Goal: Information Seeking & Learning: Check status

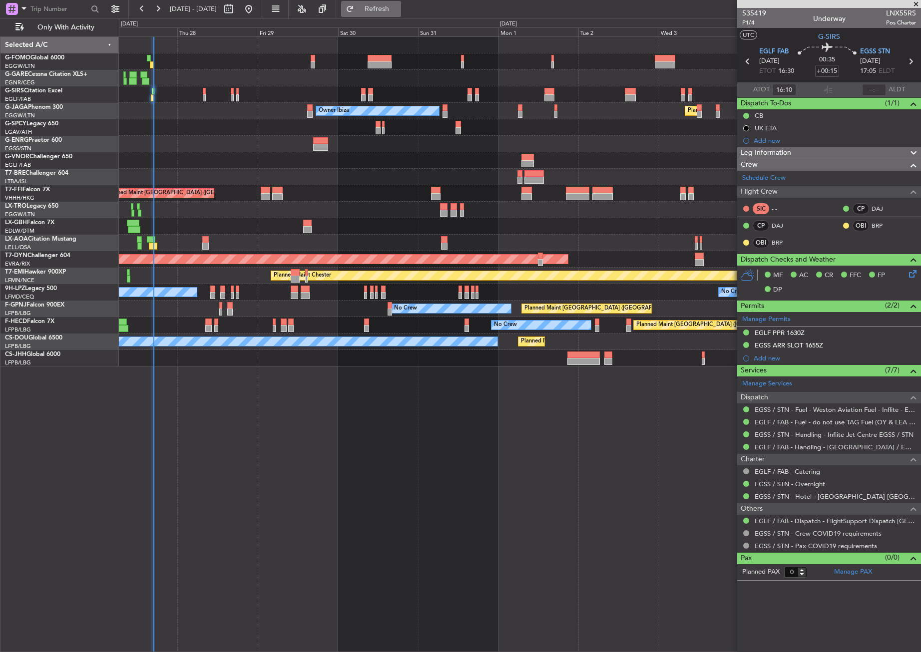
click at [388, 3] on button "Refresh" at bounding box center [371, 9] width 60 height 16
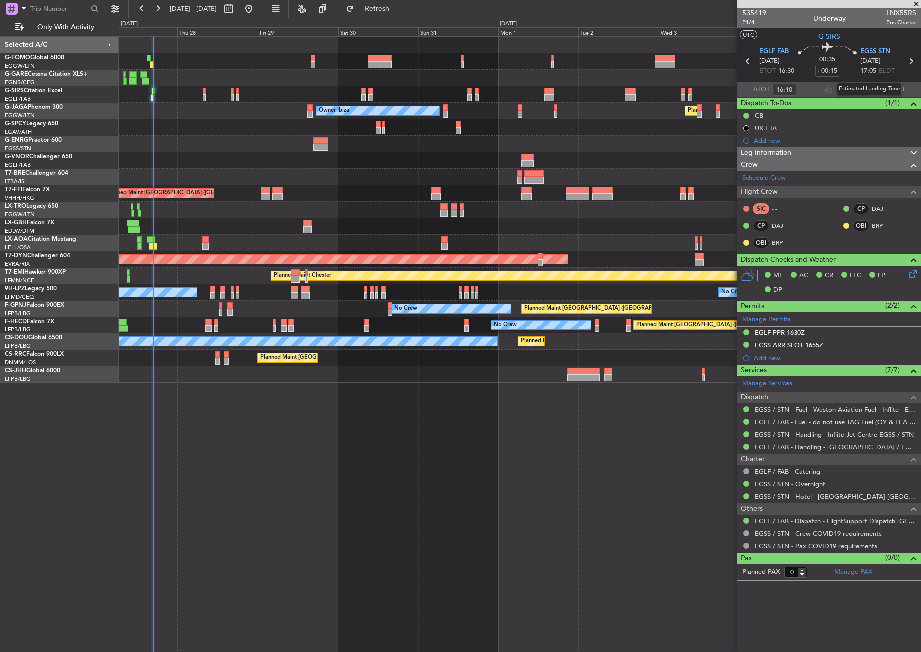
click at [878, 89] on mat-tooltip-component "Estimated Landing Time" at bounding box center [869, 89] width 79 height 26
click at [873, 86] on div "Estimated Landing Time" at bounding box center [869, 89] width 65 height 12
click at [875, 85] on input "text" at bounding box center [874, 90] width 24 height 12
click at [877, 86] on input "text" at bounding box center [874, 90] width 24 height 12
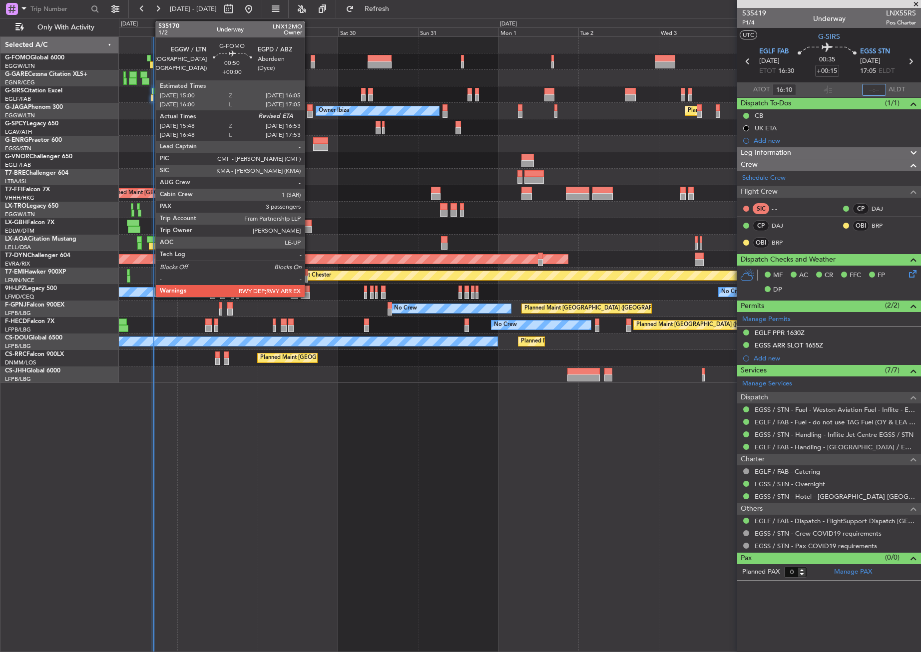
click at [150, 61] on div at bounding box center [152, 64] width 4 height 7
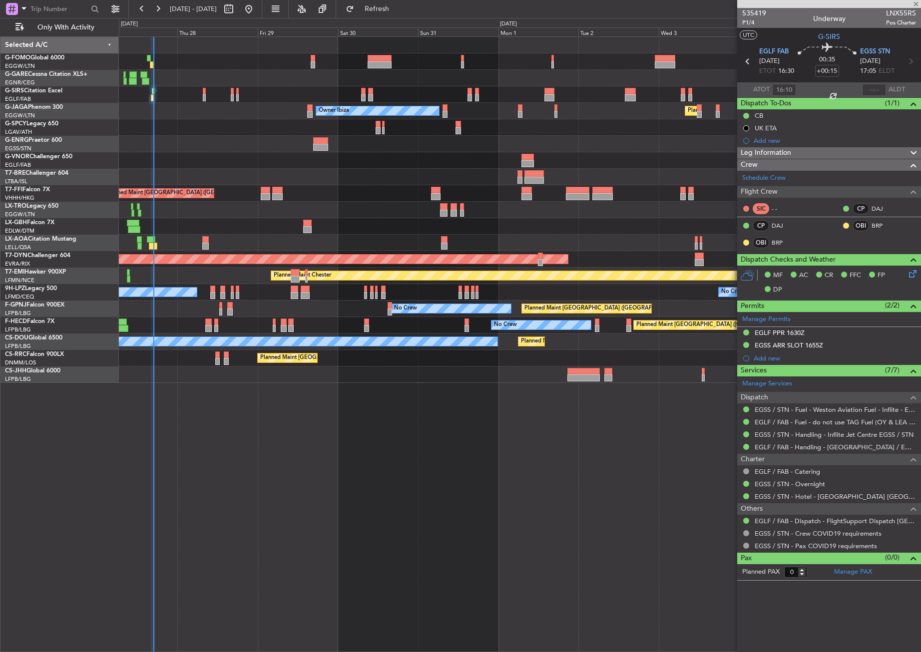
click at [150, 61] on div at bounding box center [152, 64] width 4 height 7
type input "15:48"
type input "3"
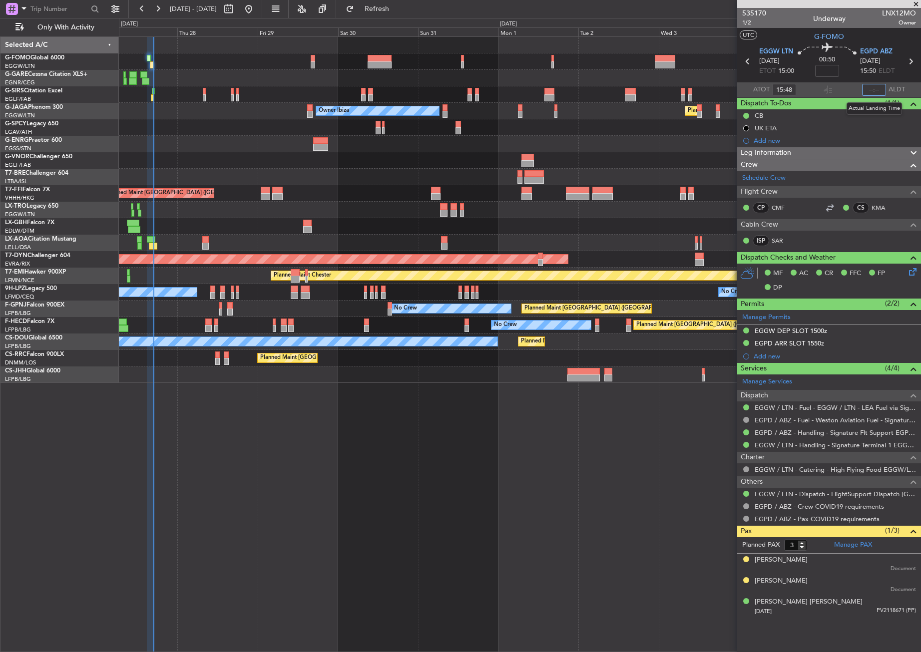
click at [867, 86] on input "text" at bounding box center [874, 90] width 24 height 12
click at [462, 410] on div "Planned Maint [GEOGRAPHIC_DATA] ([GEOGRAPHIC_DATA]) Unplanned Maint [GEOGRAPHIC…" at bounding box center [520, 344] width 802 height 616
type input "16:41"
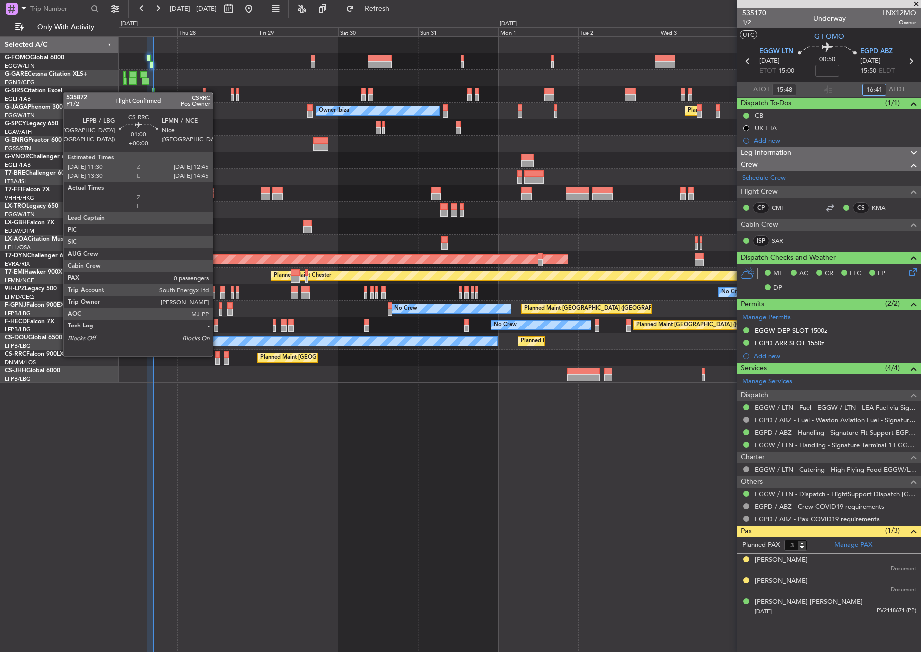
click at [218, 356] on div at bounding box center [217, 355] width 4 height 7
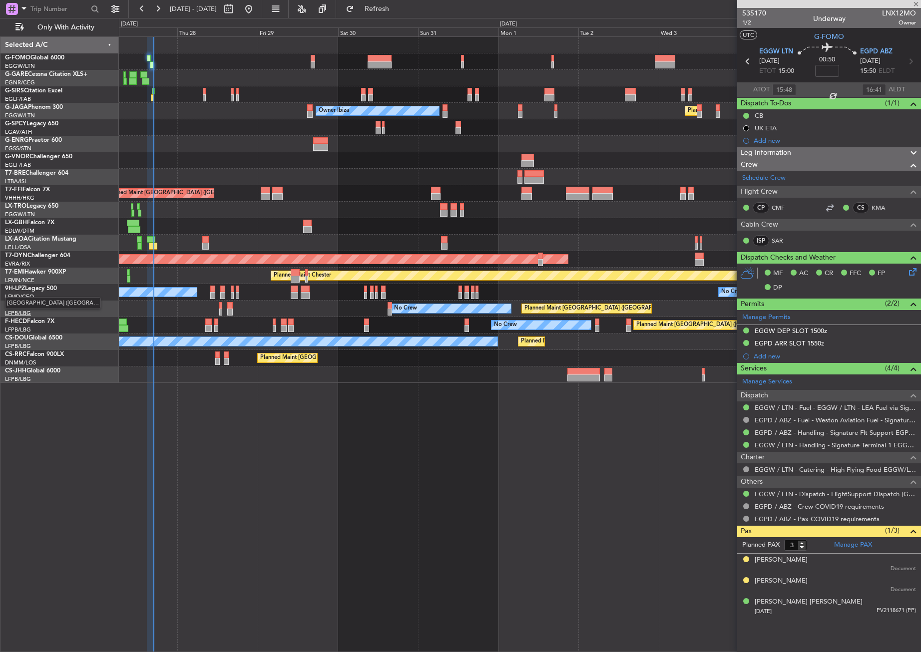
type input "0"
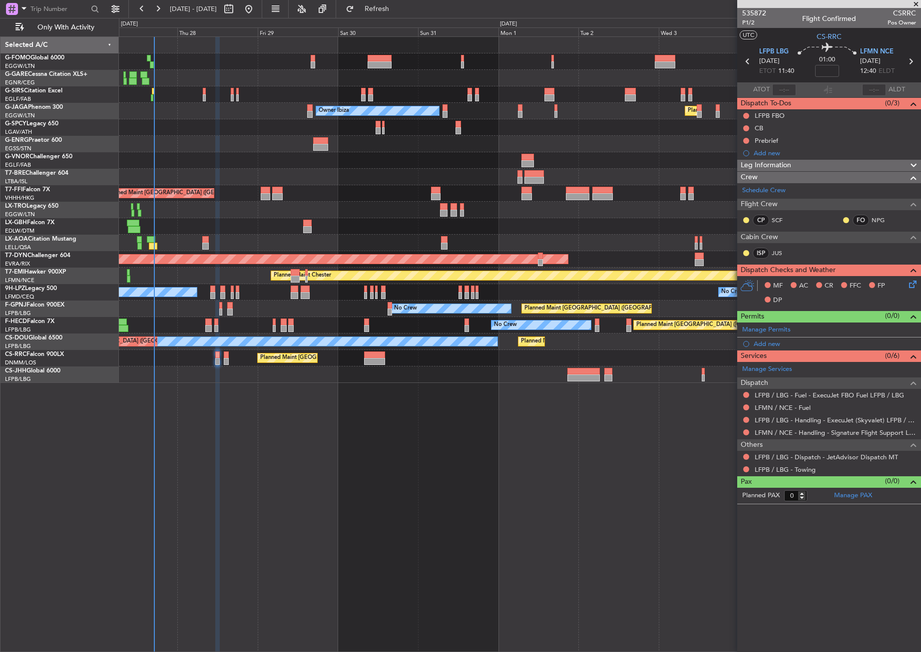
click at [387, 503] on div "Planned Maint [GEOGRAPHIC_DATA] ([GEOGRAPHIC_DATA]) Unplanned Maint [GEOGRAPHIC…" at bounding box center [520, 344] width 802 height 616
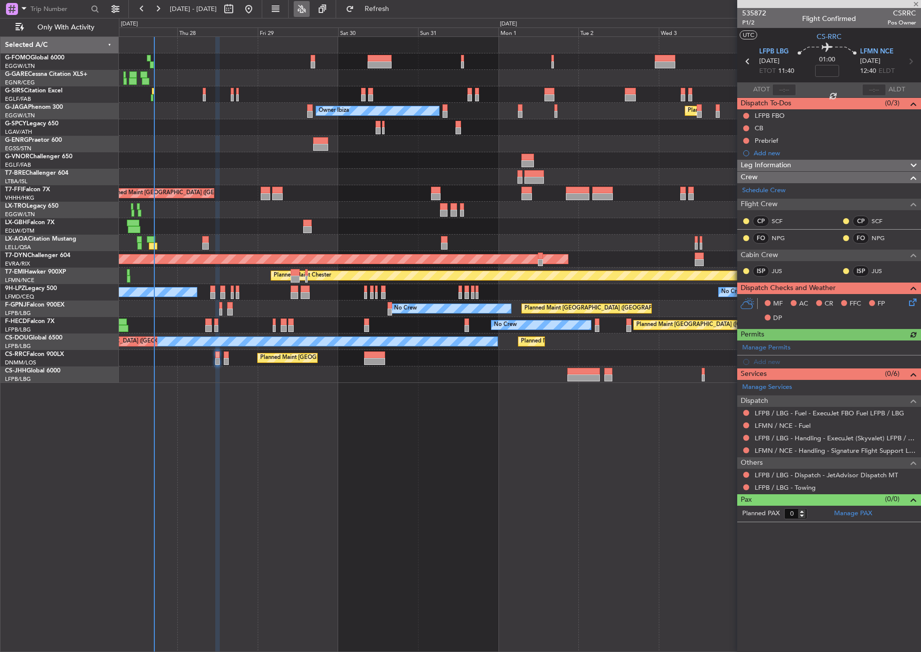
type input "+00:10"
click at [378, 7] on button "Refresh" at bounding box center [371, 9] width 60 height 16
click at [402, 474] on div "Planned Maint [GEOGRAPHIC_DATA] ([GEOGRAPHIC_DATA]) Unplanned Maint [GEOGRAPHIC…" at bounding box center [520, 344] width 802 height 616
click at [401, 476] on div "Planned Maint [GEOGRAPHIC_DATA] ([GEOGRAPHIC_DATA]) Unplanned Maint [GEOGRAPHIC…" at bounding box center [520, 344] width 802 height 616
click at [182, 469] on div "Planned Maint [GEOGRAPHIC_DATA] ([GEOGRAPHIC_DATA]) Unplanned Maint [GEOGRAPHIC…" at bounding box center [520, 344] width 802 height 616
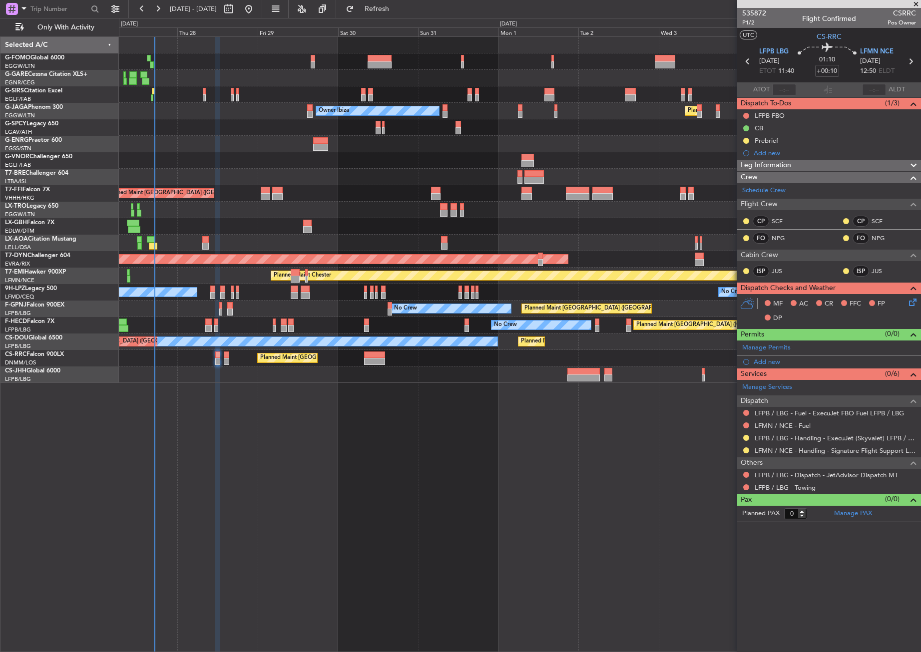
click at [392, 459] on div "Planned Maint [GEOGRAPHIC_DATA] ([GEOGRAPHIC_DATA]) Unplanned Maint [GEOGRAPHIC…" at bounding box center [520, 344] width 802 height 616
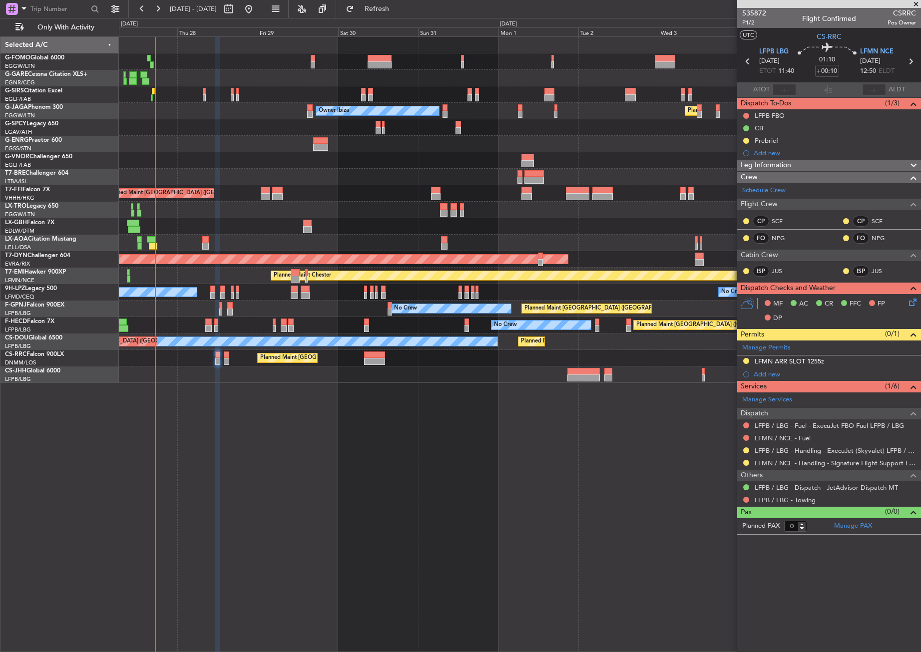
click at [255, 473] on div "Planned Maint [GEOGRAPHIC_DATA] ([GEOGRAPHIC_DATA]) Unplanned Maint [GEOGRAPHIC…" at bounding box center [520, 344] width 802 height 616
click at [253, 412] on div "Planned Maint [GEOGRAPHIC_DATA] ([GEOGRAPHIC_DATA]) Unplanned Maint [GEOGRAPHIC…" at bounding box center [520, 344] width 802 height 616
click at [268, 508] on div "Planned Maint [GEOGRAPHIC_DATA] ([GEOGRAPHIC_DATA]) Unplanned Maint [GEOGRAPHIC…" at bounding box center [520, 344] width 802 height 616
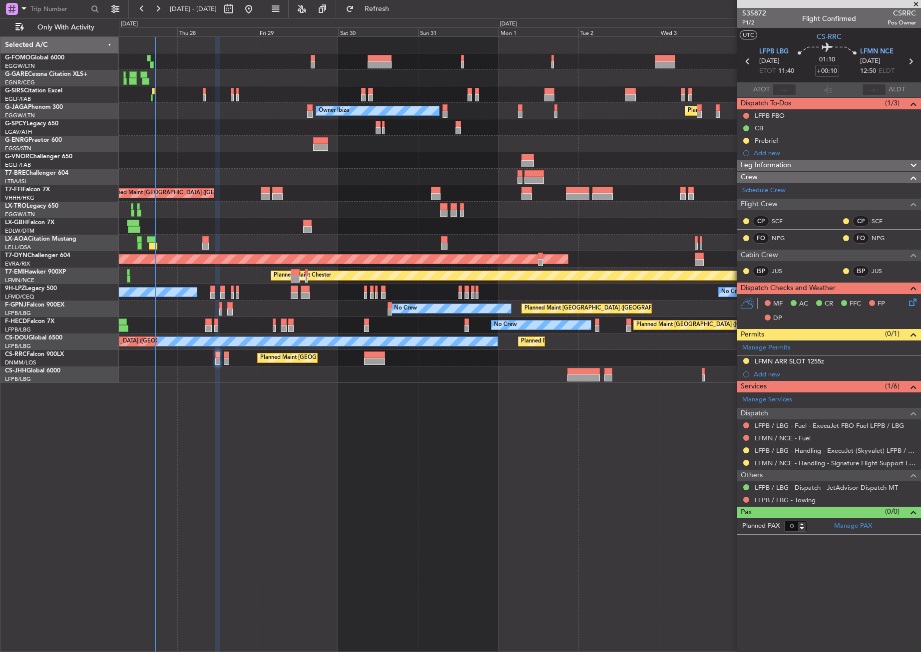
click at [268, 508] on div "Planned Maint [GEOGRAPHIC_DATA] ([GEOGRAPHIC_DATA]) Unplanned Maint [GEOGRAPHIC…" at bounding box center [520, 344] width 802 height 616
click at [18, 9] on span at bounding box center [24, 8] width 12 height 12
click at [40, 70] on div "Airport" at bounding box center [70, 79] width 128 height 18
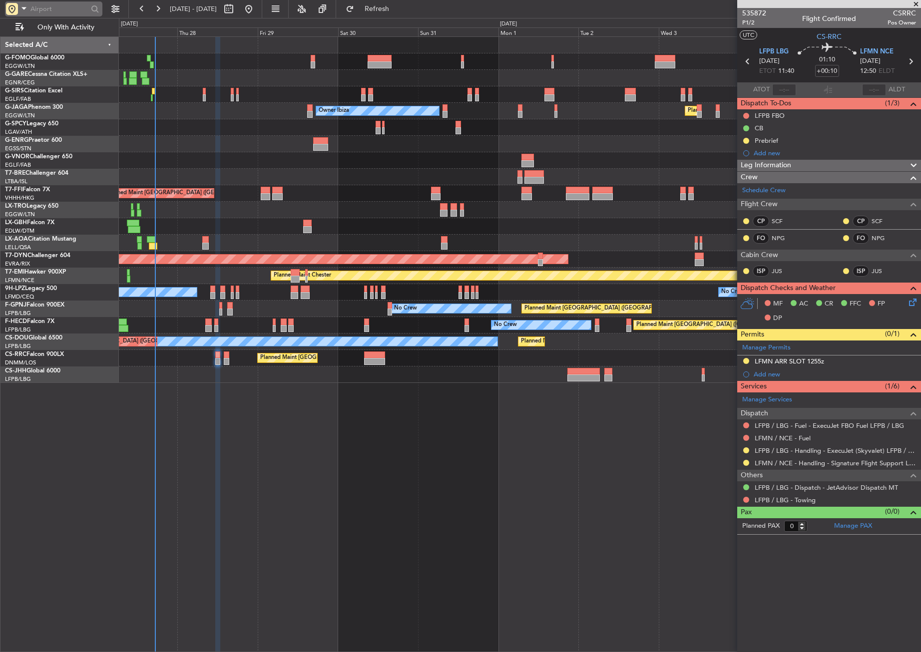
click at [40, 8] on input "text" at bounding box center [58, 8] width 57 height 15
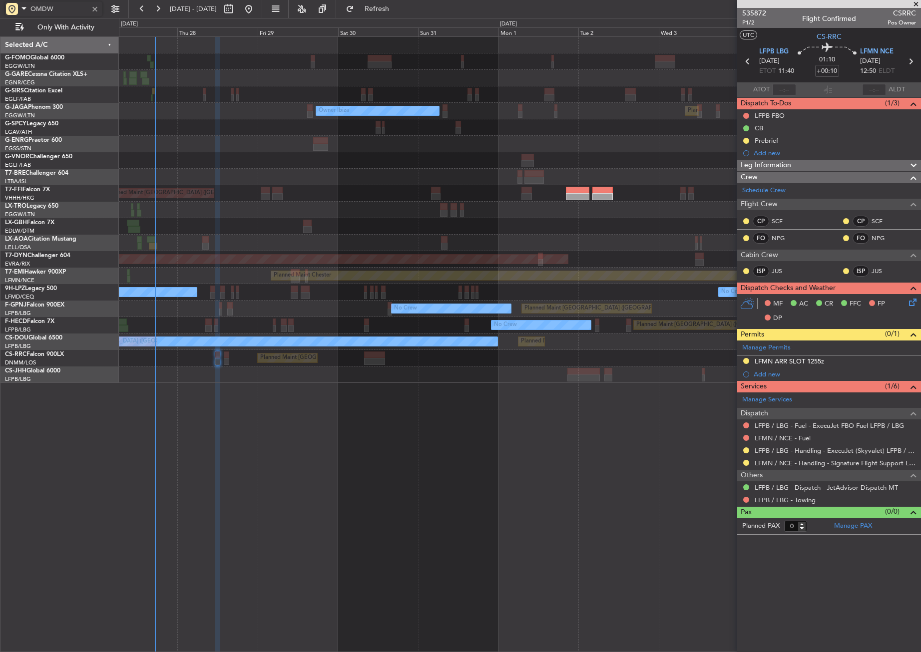
type input "OMDW"
click at [94, 14] on div "OMDW" at bounding box center [53, 8] width 97 height 15
click at [93, 11] on div at bounding box center [94, 8] width 11 height 11
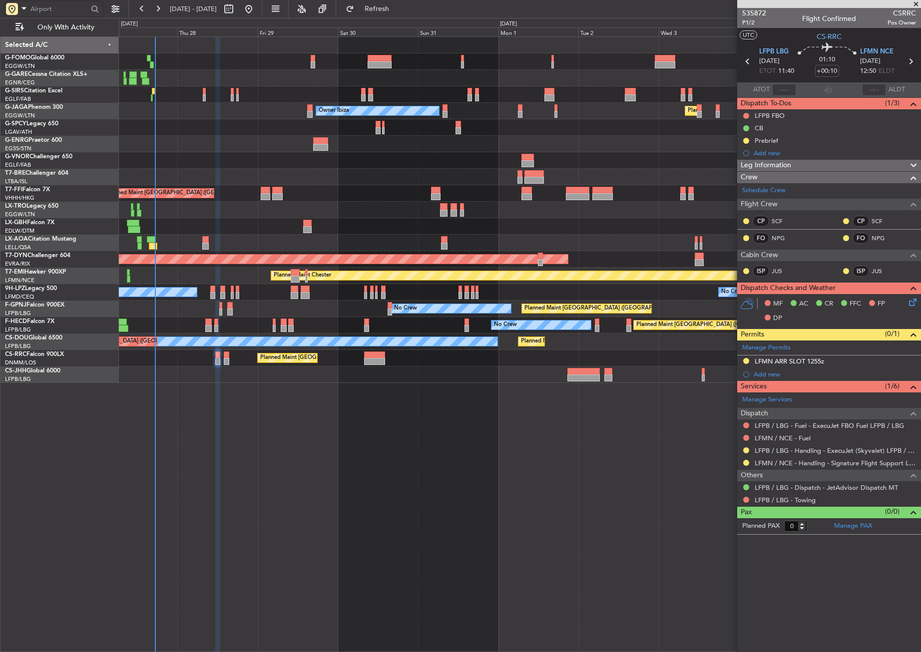
click at [215, 113] on div "Planned Maint [GEOGRAPHIC_DATA] ([GEOGRAPHIC_DATA]) Owner Ibiza No Crew Cannes …" at bounding box center [520, 111] width 802 height 16
